Goal: Find contact information

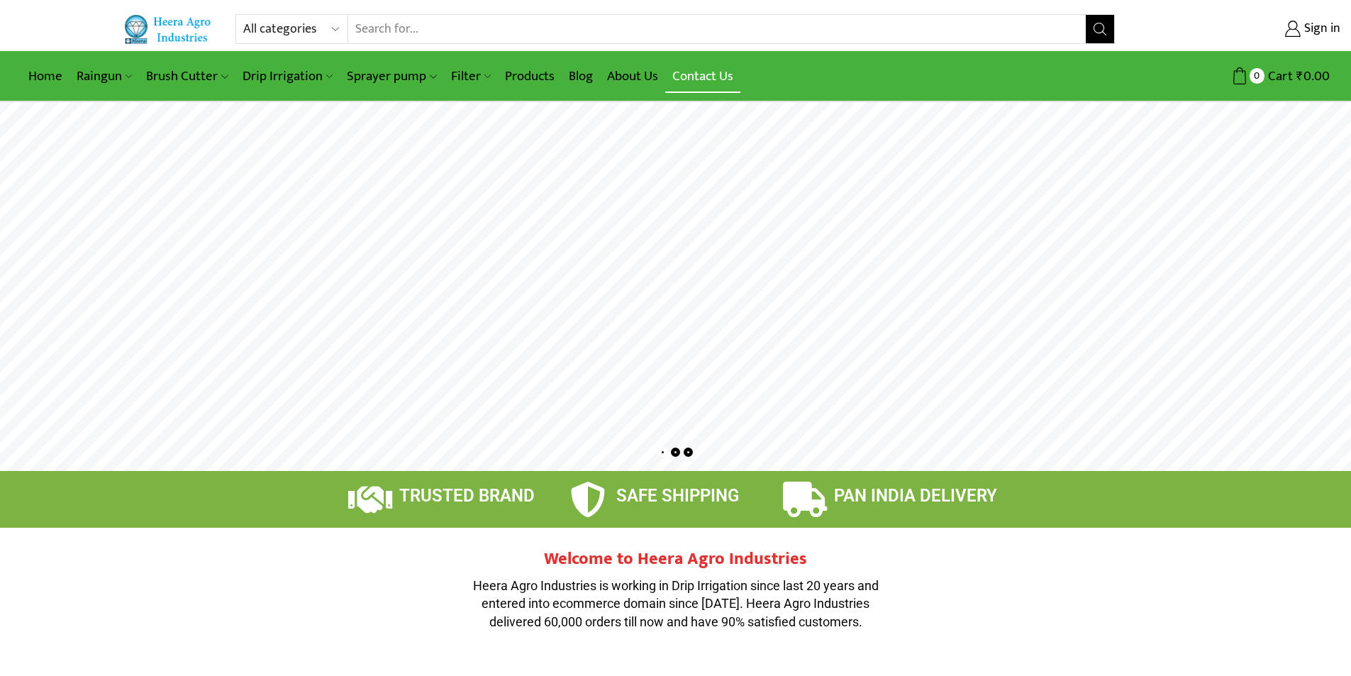
click at [700, 74] on link "Contact Us" at bounding box center [702, 76] width 75 height 33
